Goal: Task Accomplishment & Management: Complete application form

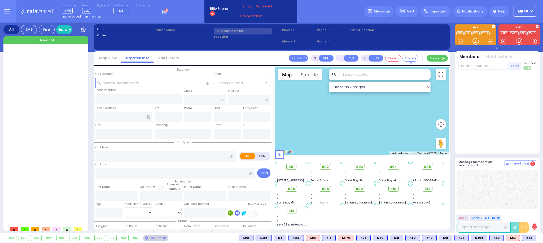
type input "Mb40"
click at [162, 11] on icon at bounding box center [165, 11] width 6 height 6
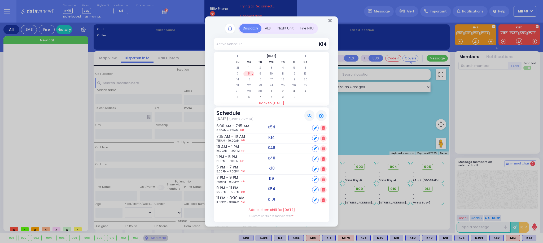
click at [268, 29] on div "ALS" at bounding box center [267, 28] width 13 height 9
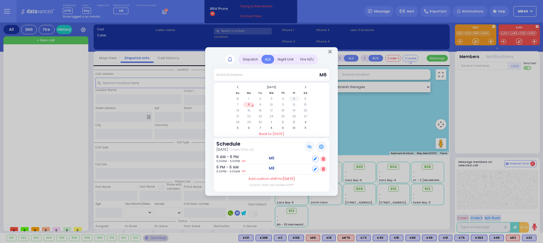
click at [294, 98] on td "5" at bounding box center [294, 98] width 11 height 5
click at [239, 88] on th at bounding box center [237, 87] width 11 height 5
click at [283, 122] on td "28" at bounding box center [282, 122] width 11 height 5
click at [292, 122] on td "29" at bounding box center [294, 122] width 11 height 5
click at [305, 121] on td "30" at bounding box center [305, 122] width 11 height 5
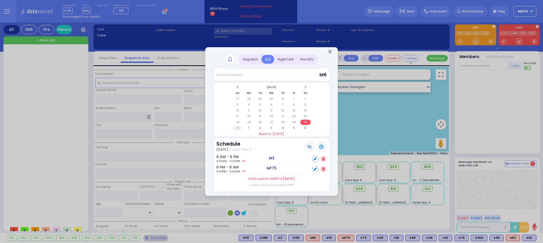
click at [239, 128] on td "31" at bounding box center [237, 127] width 11 height 5
click at [248, 127] on td "1" at bounding box center [248, 127] width 11 height 5
click at [260, 98] on td "2" at bounding box center [260, 98] width 11 height 5
click at [271, 98] on td "3" at bounding box center [271, 98] width 11 height 5
click at [283, 97] on td "4" at bounding box center [282, 98] width 11 height 5
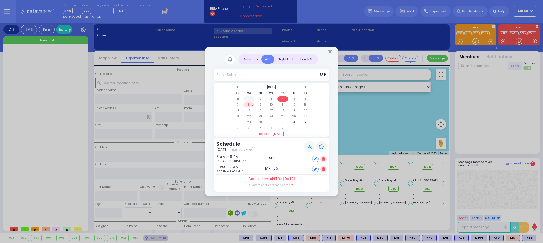
click at [250, 98] on td "1" at bounding box center [248, 98] width 11 height 5
click at [261, 99] on td "2" at bounding box center [260, 98] width 11 height 5
click at [271, 99] on td "3" at bounding box center [271, 98] width 11 height 5
click at [280, 98] on td "4" at bounding box center [282, 98] width 11 height 5
click at [270, 98] on td "3" at bounding box center [271, 98] width 11 height 5
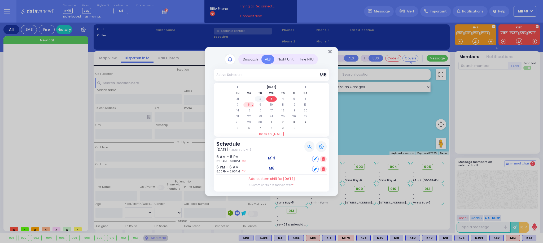
click at [259, 99] on td "2" at bounding box center [260, 98] width 11 height 5
click at [329, 51] on icon "Close" at bounding box center [329, 51] width 3 height 5
